Goal: Task Accomplishment & Management: Manage account settings

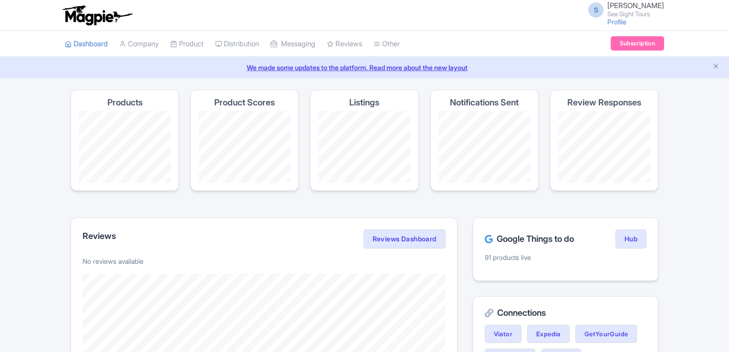
click at [0, 0] on link "My Products" at bounding box center [0, 0] width 0 height 0
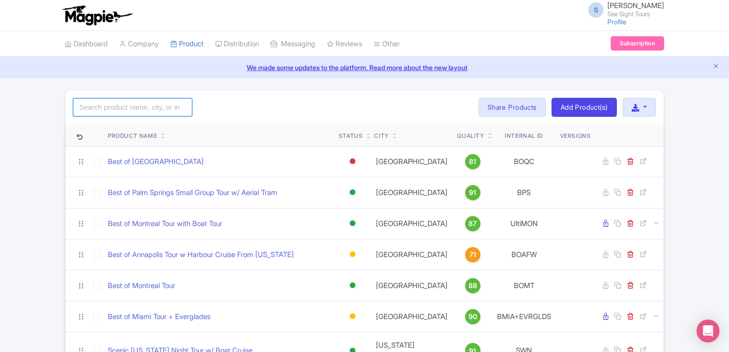
click at [164, 112] on input "search" at bounding box center [132, 107] width 119 height 18
type input "fort lauderdale"
click button "Search" at bounding box center [0, 0] width 0 height 0
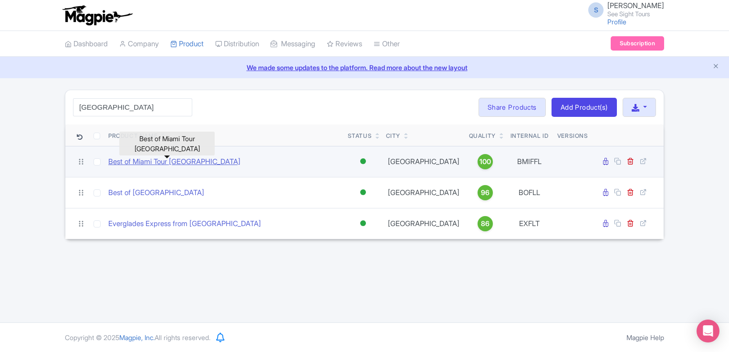
click at [155, 164] on link "Best of Miami Tour Fort Lauderdale" at bounding box center [174, 162] width 132 height 11
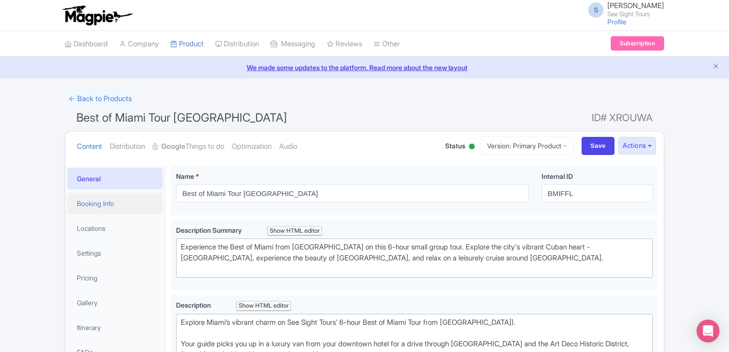
click at [90, 204] on link "Booking Info" at bounding box center [114, 203] width 95 height 21
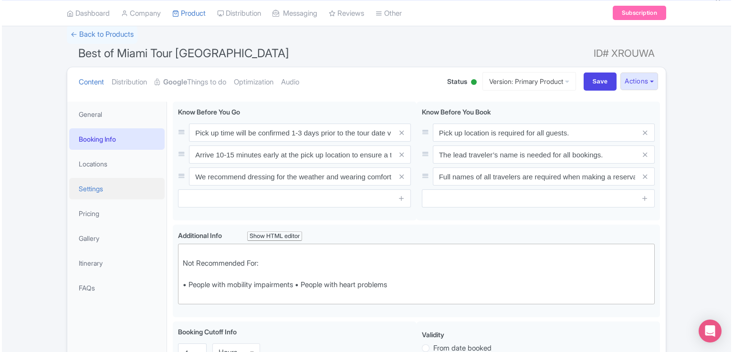
scroll to position [63, 0]
click at [91, 164] on link "Locations" at bounding box center [114, 164] width 95 height 21
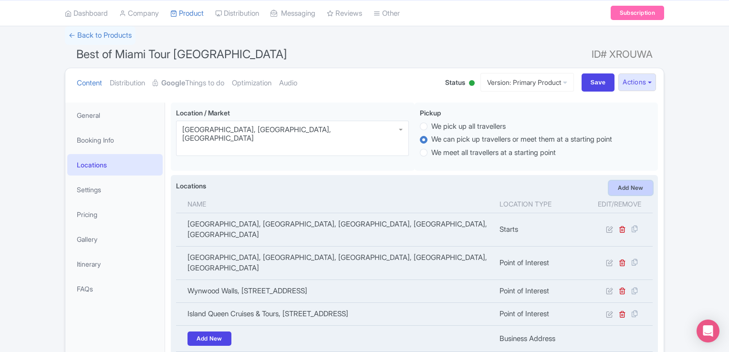
click at [619, 191] on link "Add New" at bounding box center [631, 188] width 44 height 14
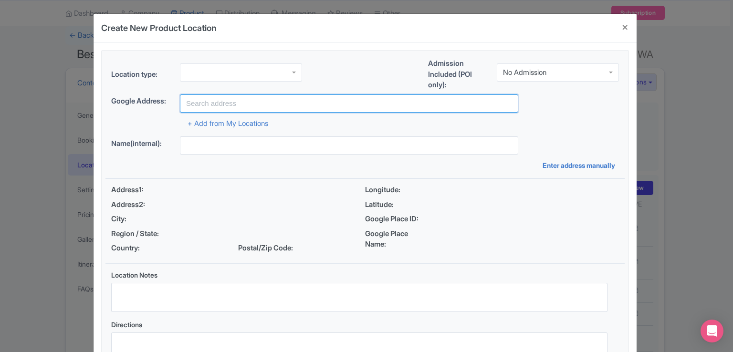
click at [222, 100] on input "text" at bounding box center [349, 104] width 338 height 18
paste input "[STREET_ADDRESS]"
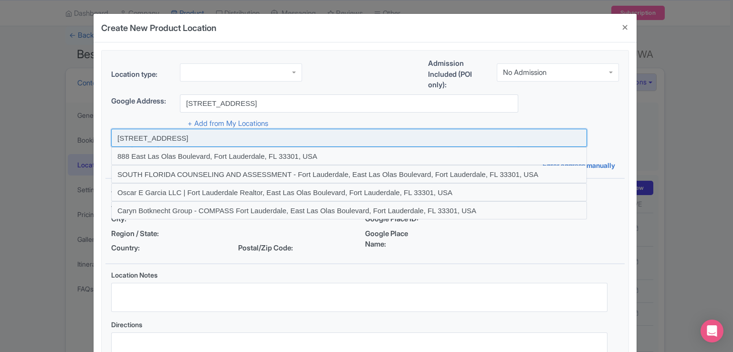
click at [314, 138] on input at bounding box center [349, 138] width 476 height 18
type input "[STREET_ADDRESS]"
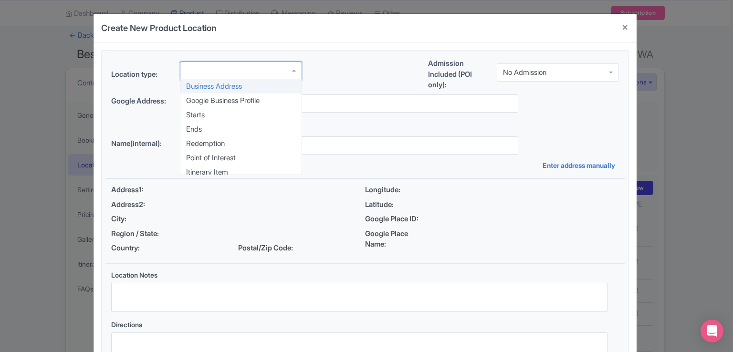
click at [257, 73] on div at bounding box center [241, 71] width 122 height 18
type input "[STREET_ADDRESS]"
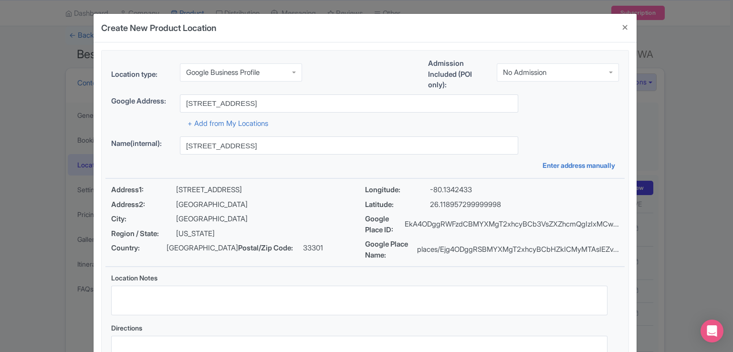
scroll to position [82, 0]
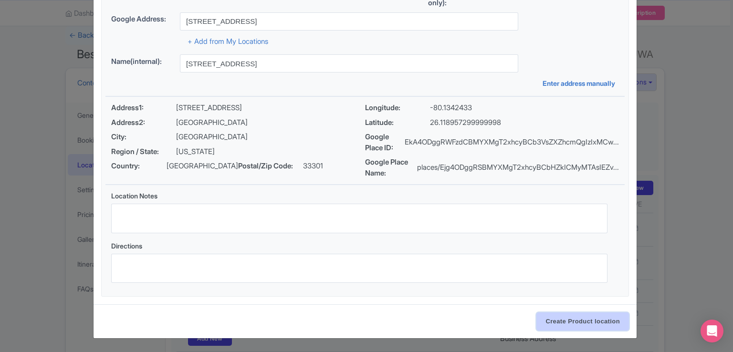
click at [588, 325] on input "Create Product location" at bounding box center [583, 322] width 93 height 18
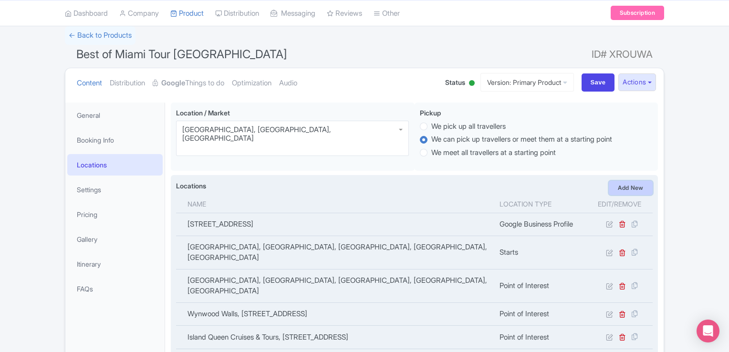
click at [621, 188] on link "Add New" at bounding box center [631, 188] width 44 height 14
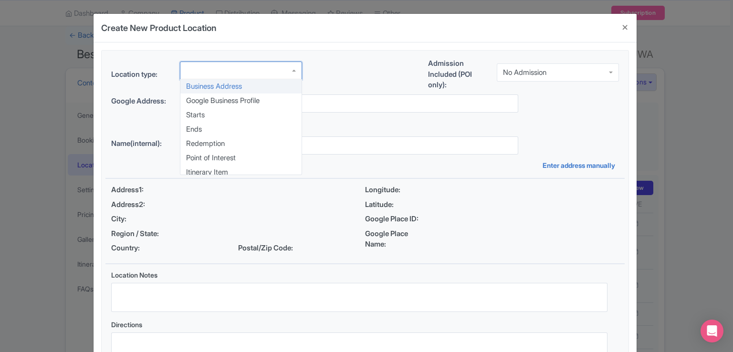
click at [221, 70] on div at bounding box center [241, 71] width 122 height 18
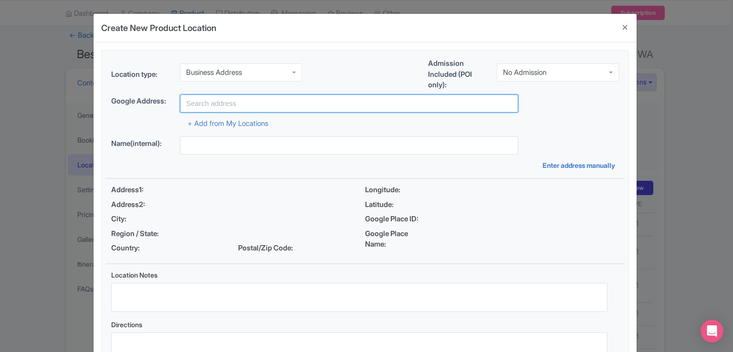
click at [228, 107] on input "text" at bounding box center [349, 104] width 338 height 18
paste input "[STREET_ADDRESS]"
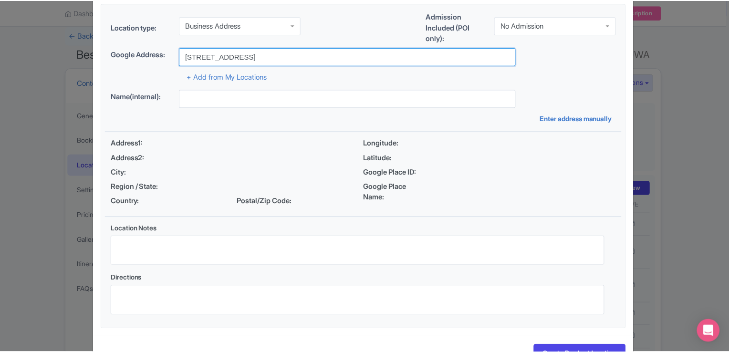
scroll to position [79, 0]
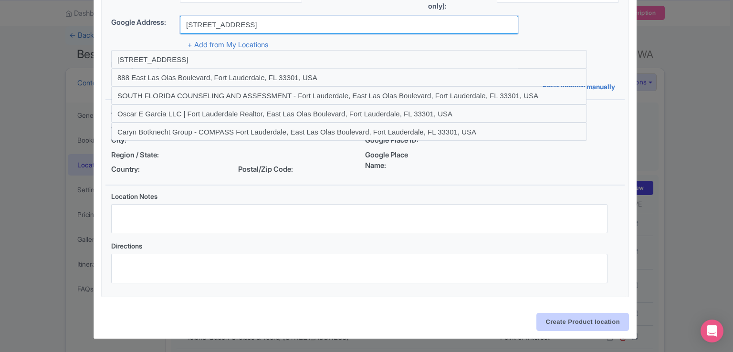
type input "[STREET_ADDRESS]"
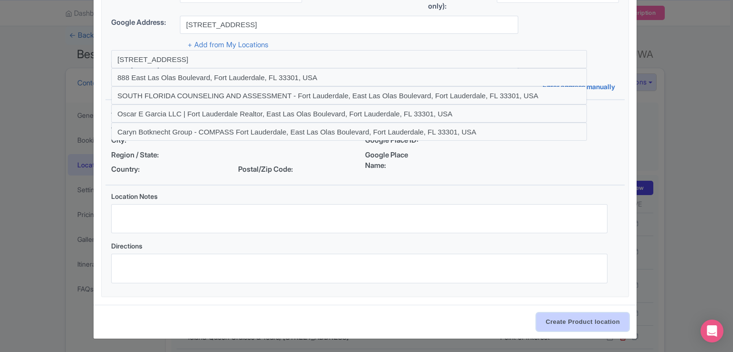
click at [546, 319] on input "Create Product location" at bounding box center [583, 322] width 93 height 18
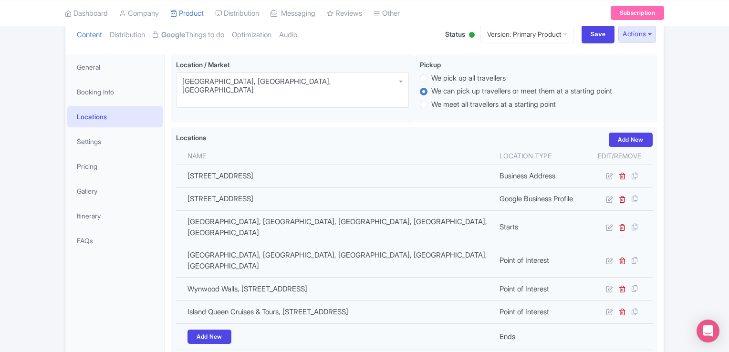
scroll to position [111, 0]
click at [92, 133] on link "Settings" at bounding box center [114, 141] width 95 height 21
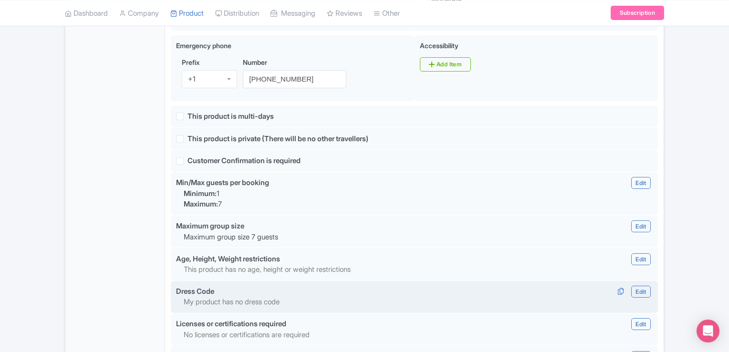
scroll to position [684, 0]
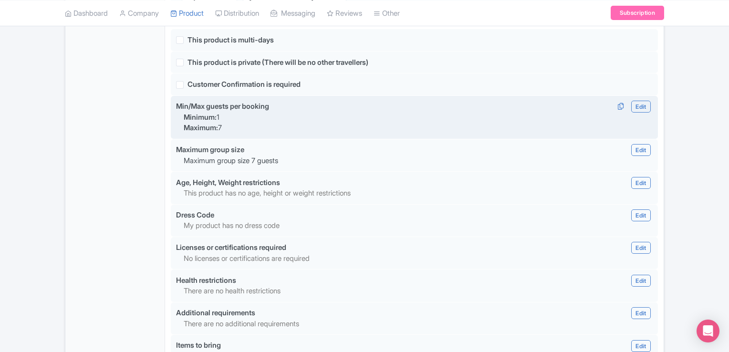
click at [227, 105] on div "Min/Max guests per booking Edit Edit Min/Max Minimum 1 Maximum 7 Done Minimum: …" at bounding box center [414, 117] width 487 height 43
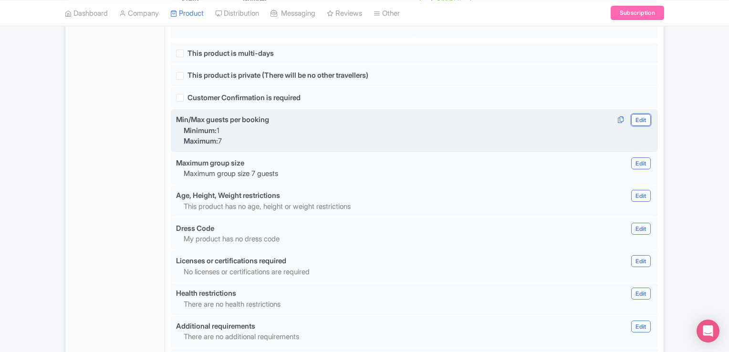
click at [639, 114] on link "Edit" at bounding box center [641, 120] width 19 height 12
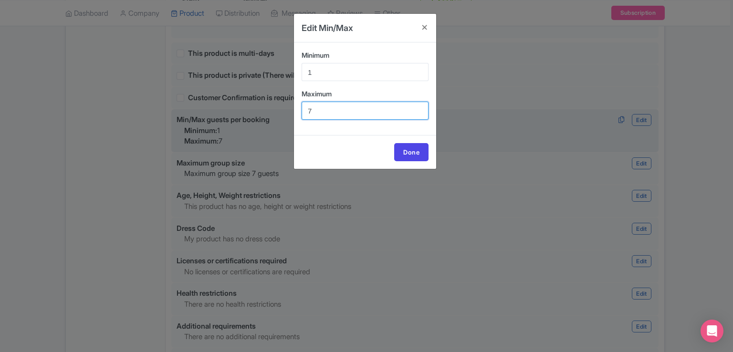
click at [334, 115] on input "7" at bounding box center [365, 111] width 127 height 18
type input "7"
click at [407, 160] on link "Done" at bounding box center [411, 152] width 34 height 18
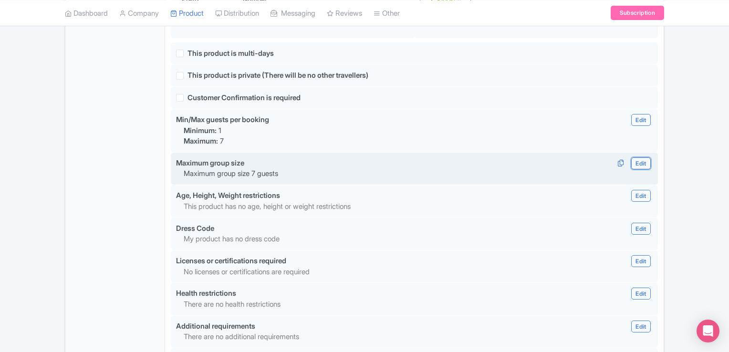
click at [642, 158] on link "Edit" at bounding box center [641, 164] width 19 height 12
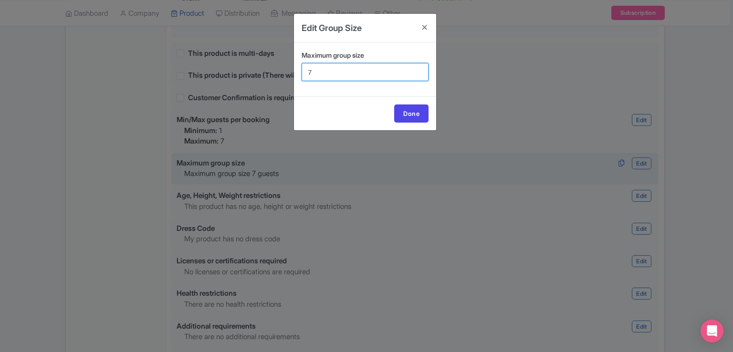
click at [318, 67] on input "7" at bounding box center [365, 72] width 127 height 18
type input "5"
type input "6"
click at [408, 123] on div "Done" at bounding box center [365, 113] width 142 height 34
click at [409, 116] on link "Done" at bounding box center [411, 114] width 34 height 18
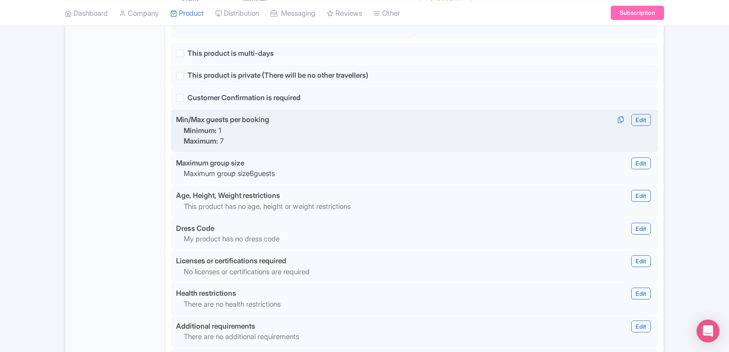
click at [244, 136] on p "Maximum: 7" at bounding box center [374, 141] width 381 height 11
click at [644, 114] on link "Edit" at bounding box center [641, 120] width 19 height 12
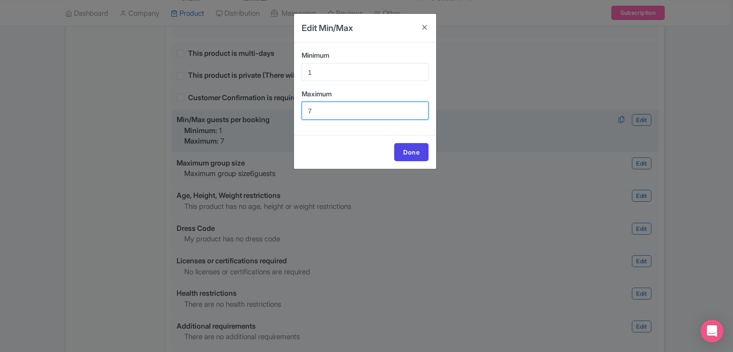
click at [347, 111] on input "7" at bounding box center [365, 111] width 127 height 18
type input "6"
click at [416, 157] on link "Done" at bounding box center [411, 152] width 34 height 18
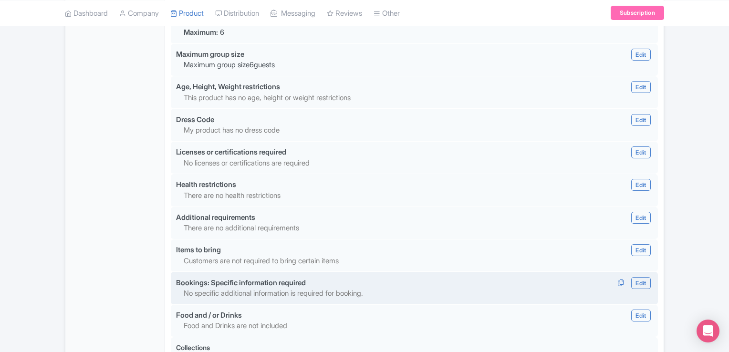
scroll to position [888, 0]
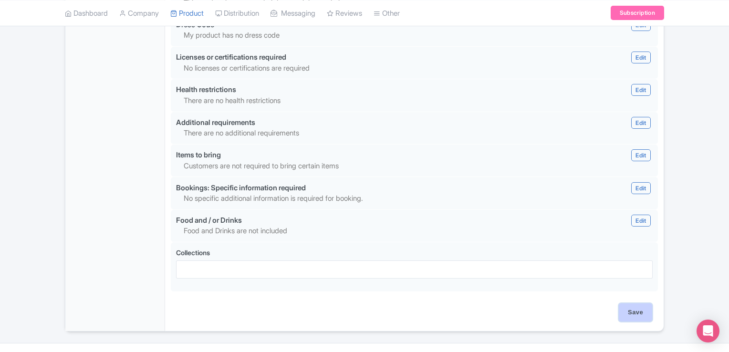
click at [632, 304] on input "Save" at bounding box center [635, 313] width 33 height 18
type input "Update Product"
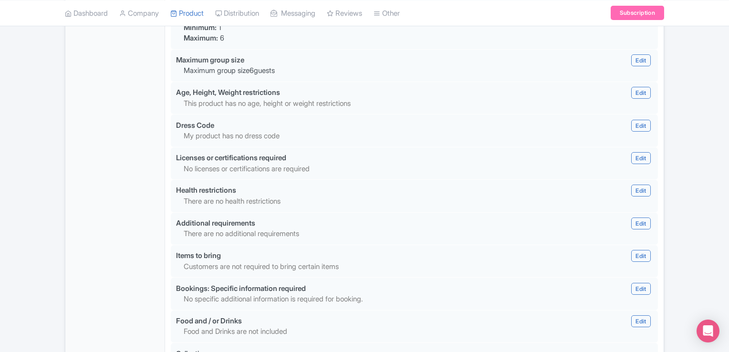
scroll to position [745, 0]
